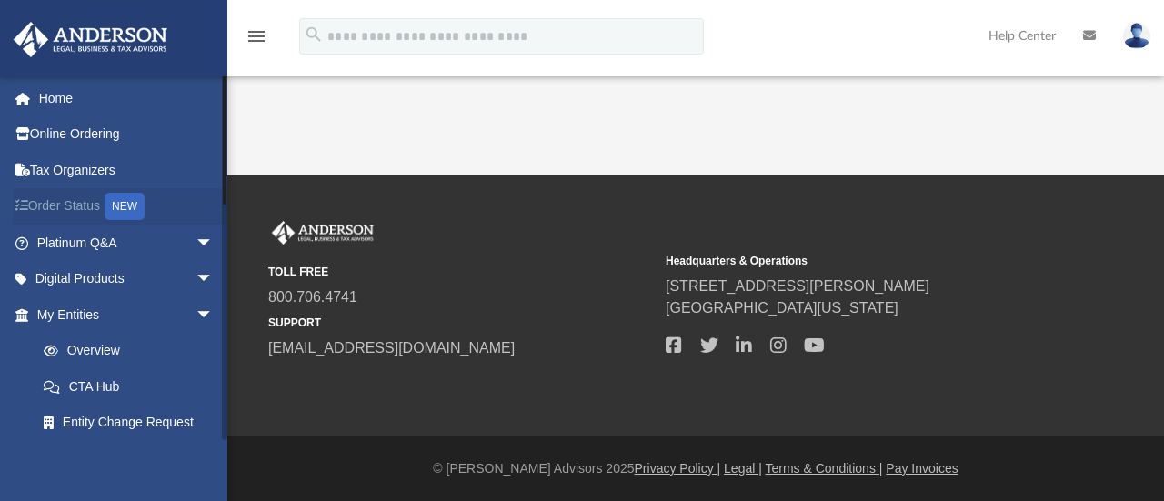
click at [58, 199] on link "Order Status NEW" at bounding box center [127, 206] width 228 height 37
click at [86, 277] on link "Digital Products arrow_drop_down" at bounding box center [127, 279] width 228 height 36
click at [196, 273] on span "arrow_drop_down" at bounding box center [214, 279] width 36 height 37
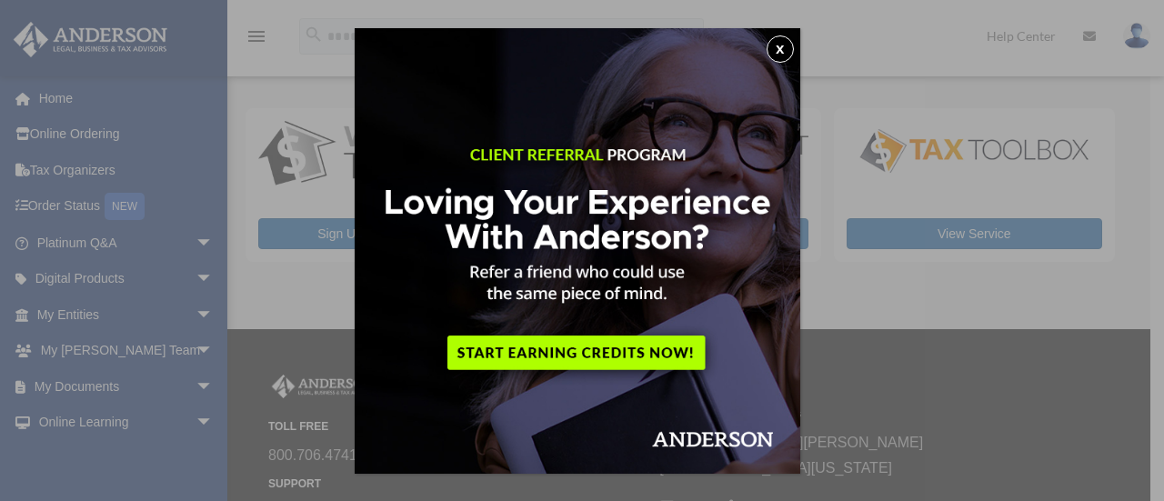
click at [787, 52] on button "x" at bounding box center [780, 48] width 27 height 27
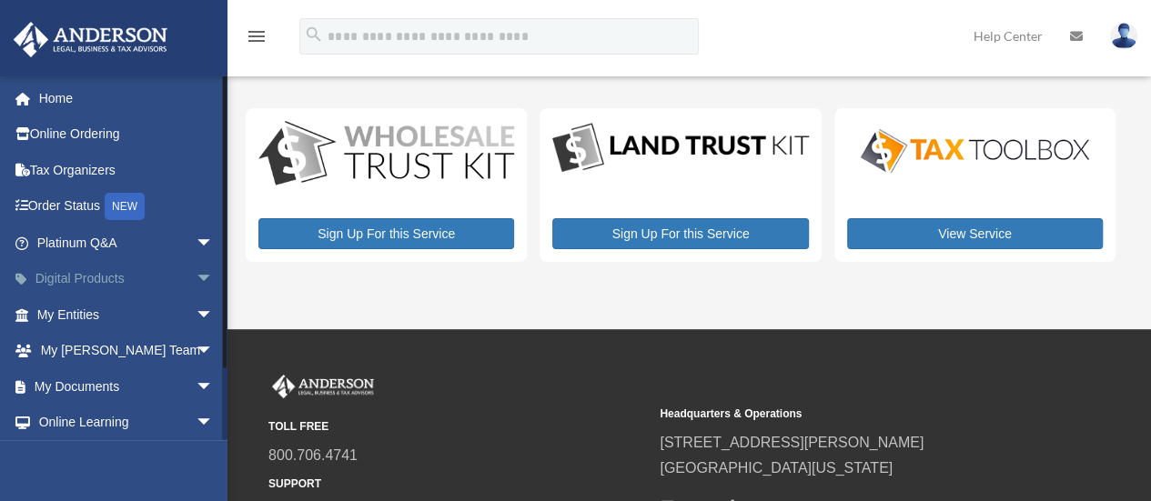
click at [196, 277] on span "arrow_drop_down" at bounding box center [214, 279] width 36 height 37
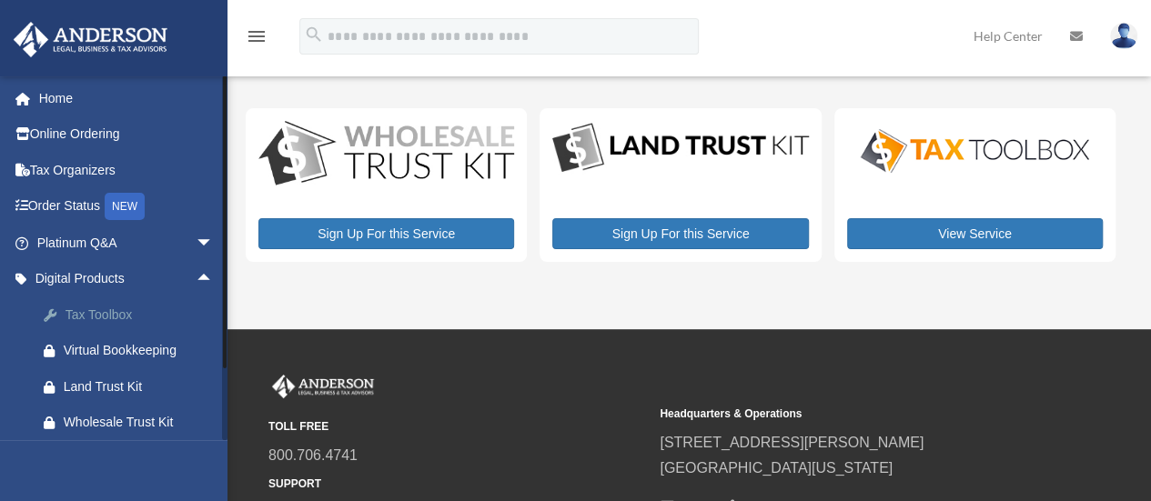
click at [159, 313] on div "Tax Toolbox" at bounding box center [141, 315] width 155 height 23
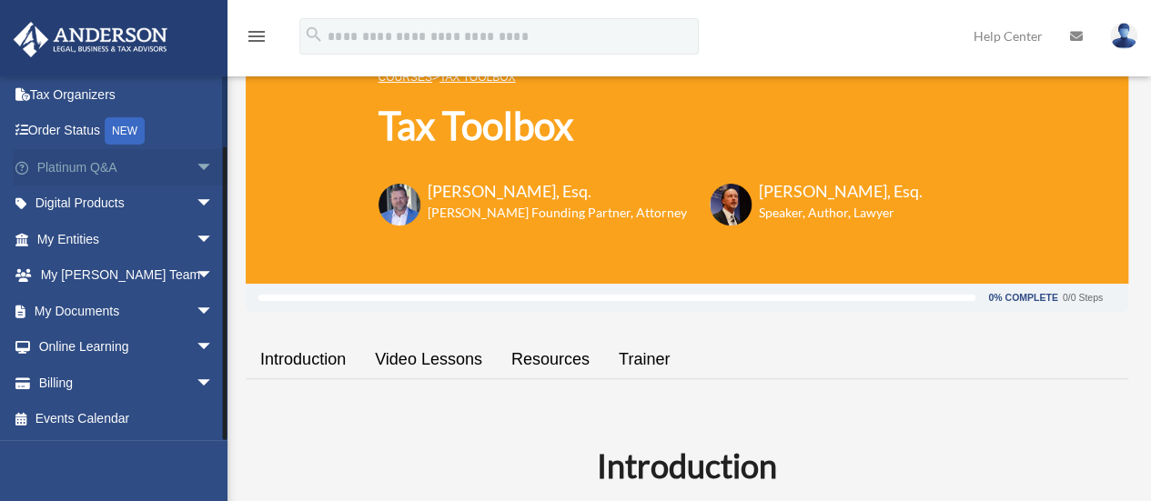
scroll to position [91, 0]
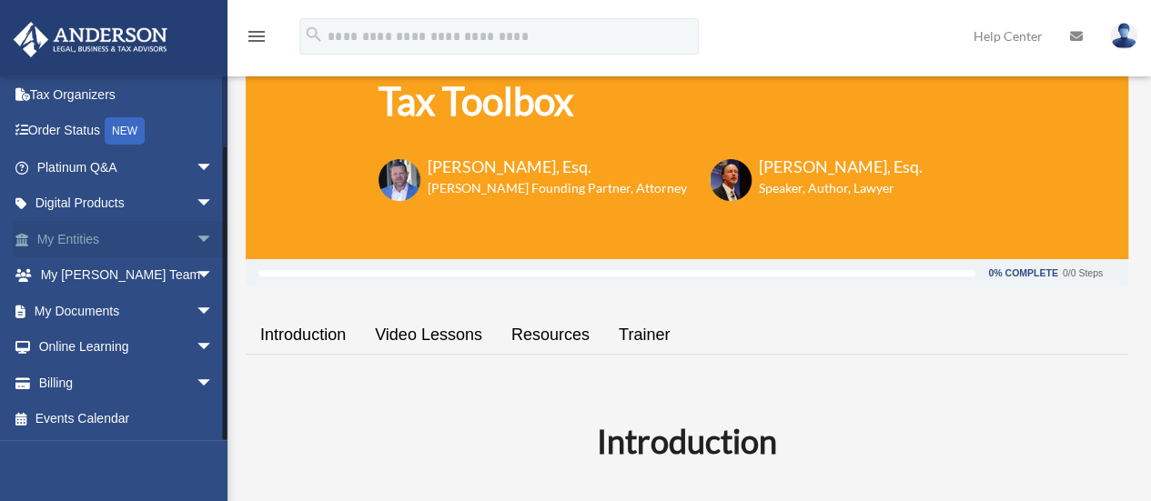
click at [196, 236] on span "arrow_drop_down" at bounding box center [214, 239] width 36 height 37
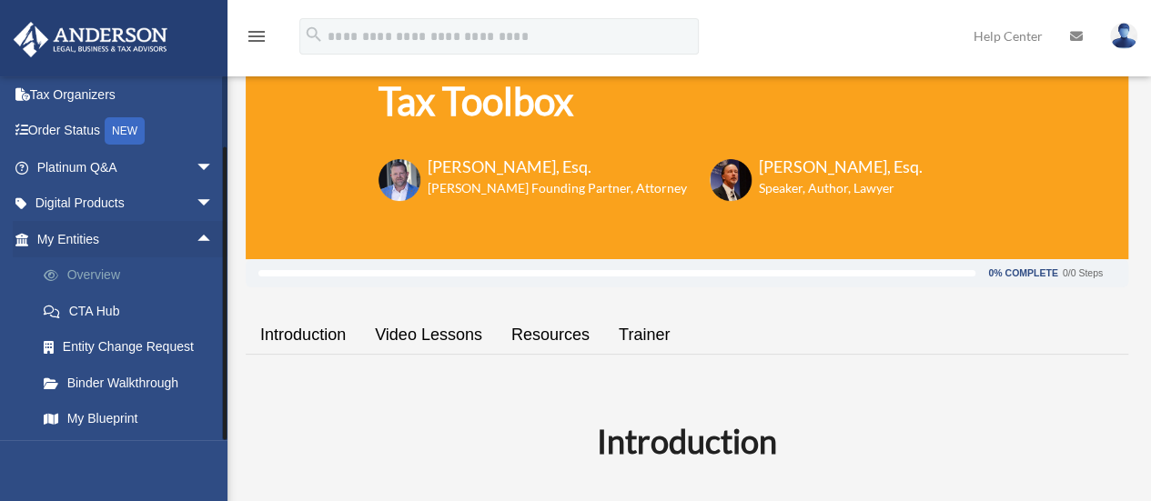
click at [106, 270] on link "Overview" at bounding box center [133, 275] width 216 height 36
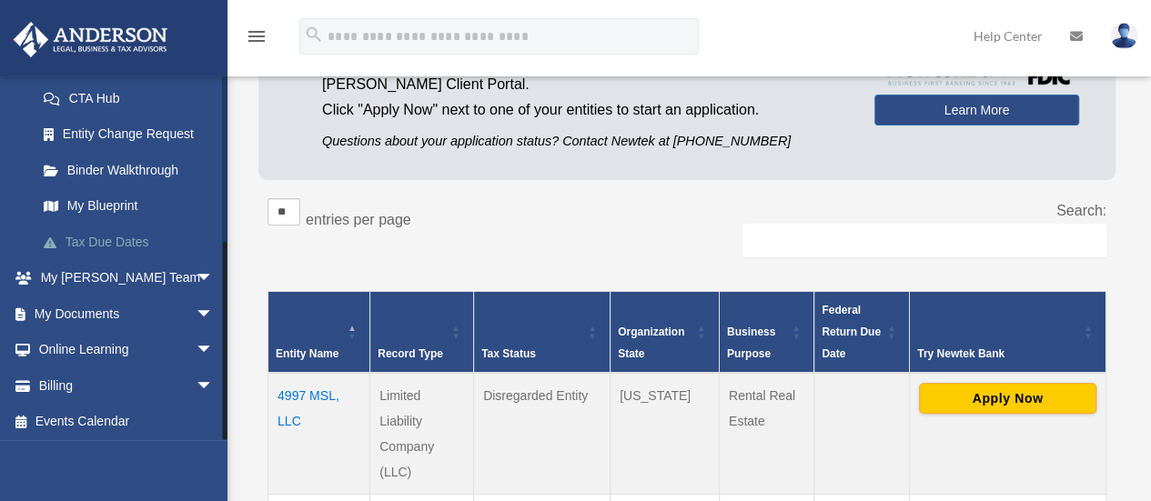
scroll to position [291, 0]
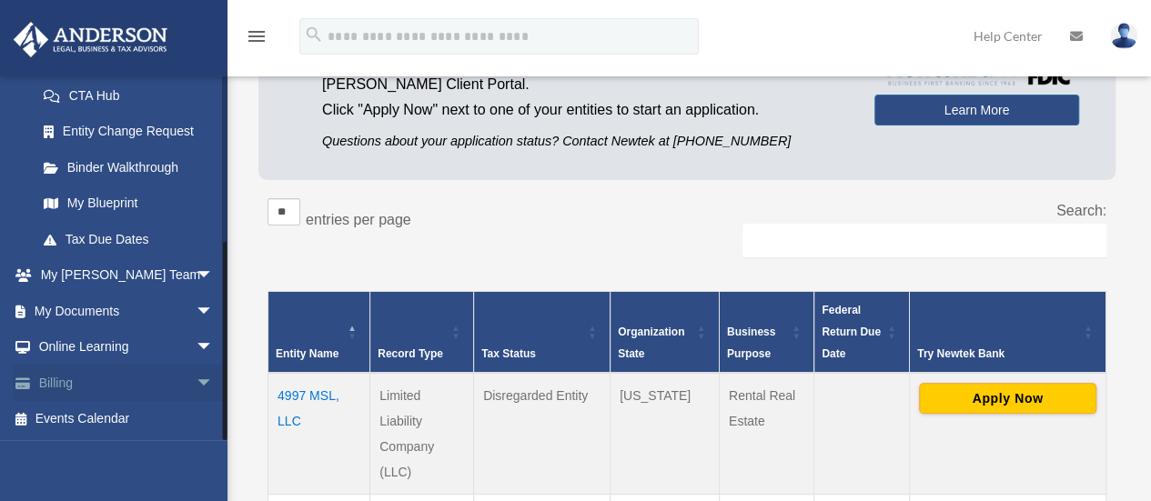
click at [196, 380] on span "arrow_drop_down" at bounding box center [214, 383] width 36 height 37
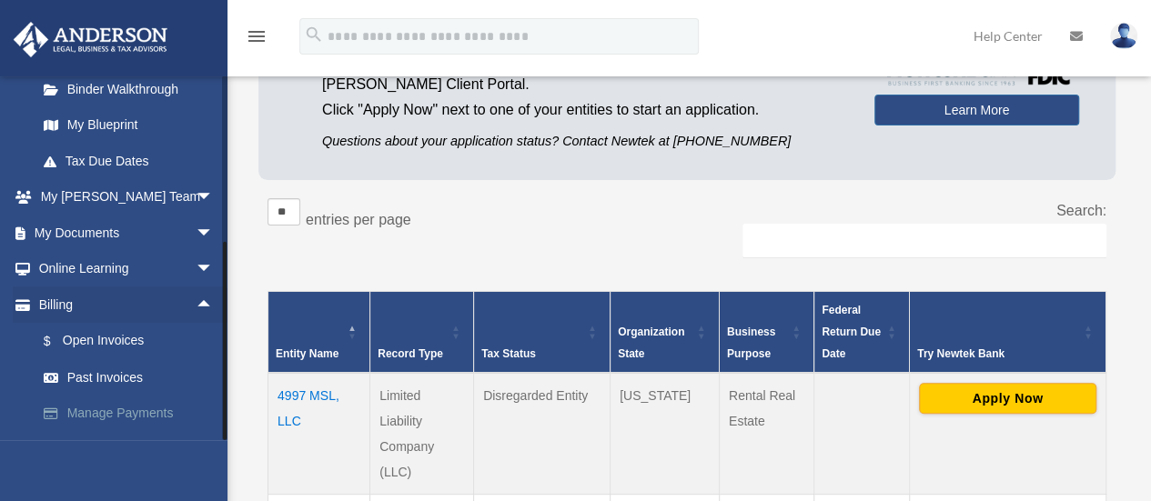
scroll to position [399, 0]
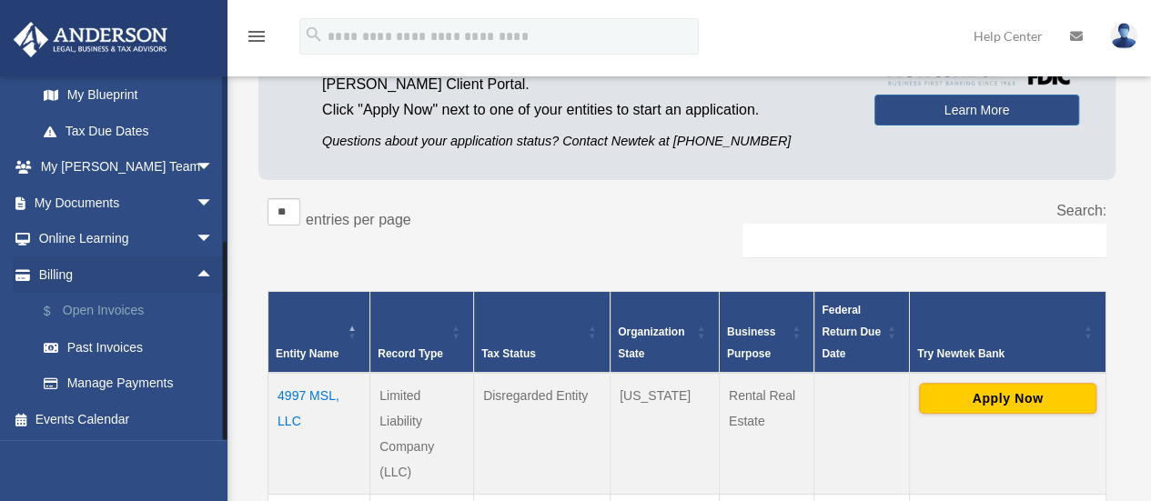
click at [127, 310] on link "$ Open Invoices" at bounding box center [133, 311] width 216 height 37
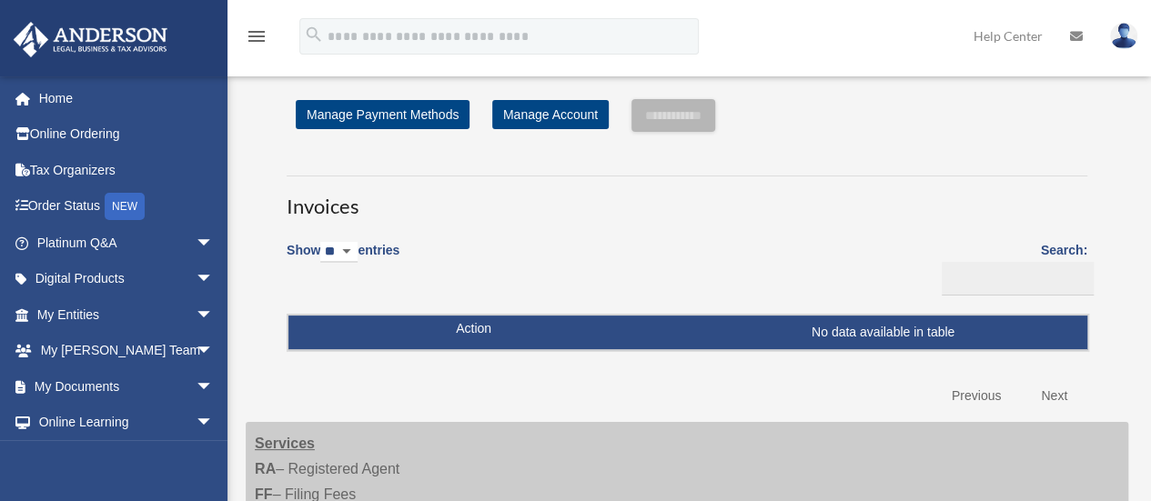
click at [883, 168] on div "Invoices Show ** ** ** *** entries Search: Pay Invoice # Invoice Name Due Date …" at bounding box center [687, 287] width 828 height 256
